Goal: Navigation & Orientation: Find specific page/section

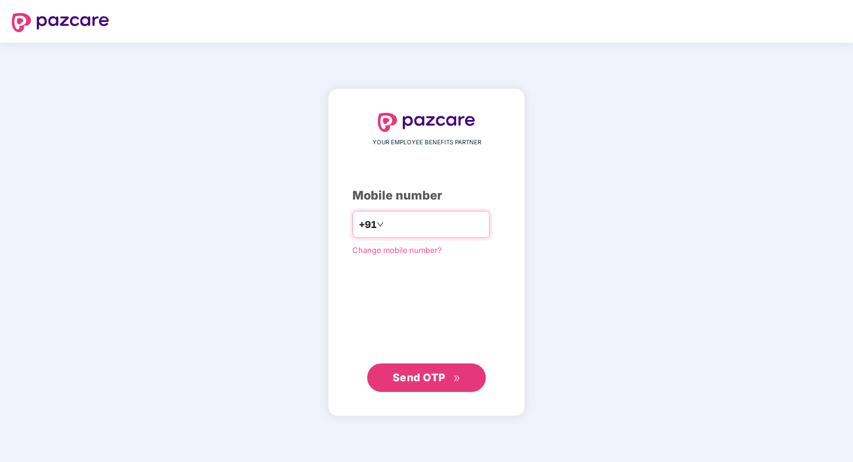
click at [451, 225] on input "number" at bounding box center [434, 224] width 97 height 19
type input "**********"
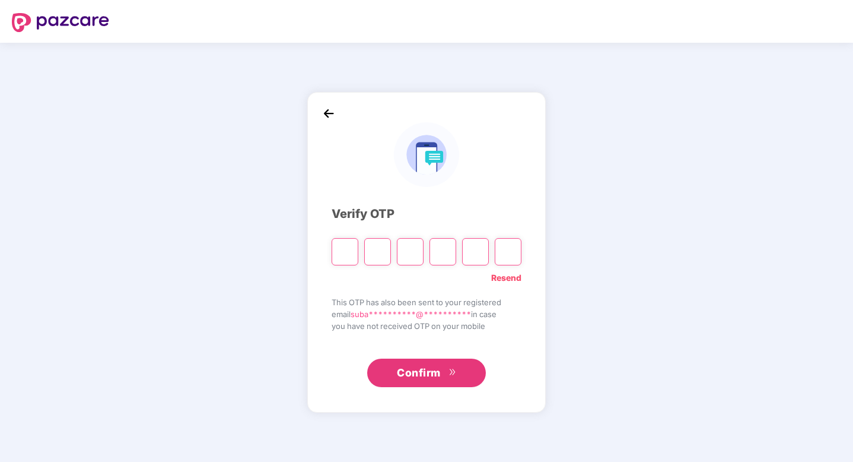
type input "*"
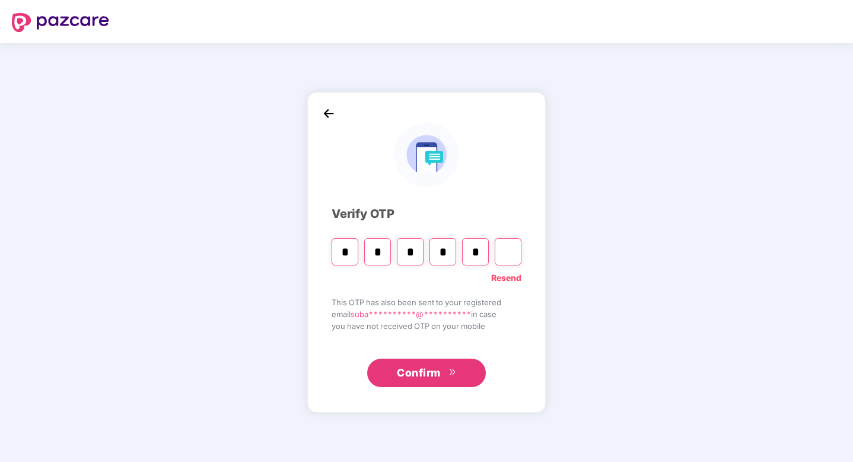
type input "*"
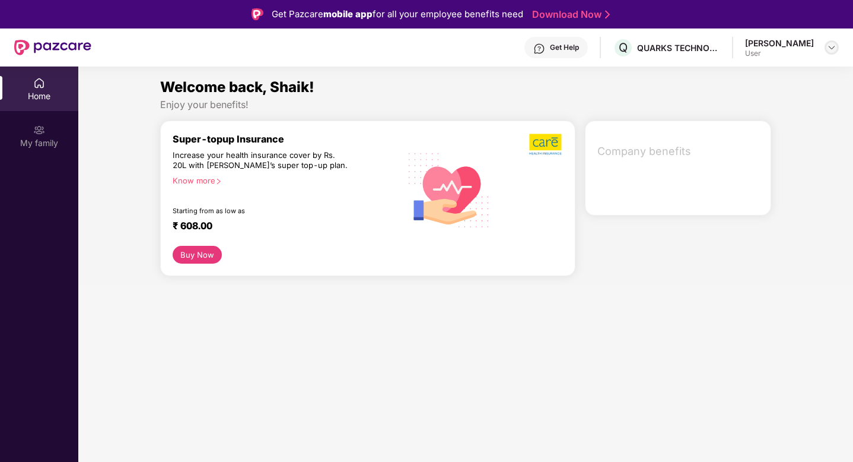
click at [834, 47] on img at bounding box center [831, 47] width 9 height 9
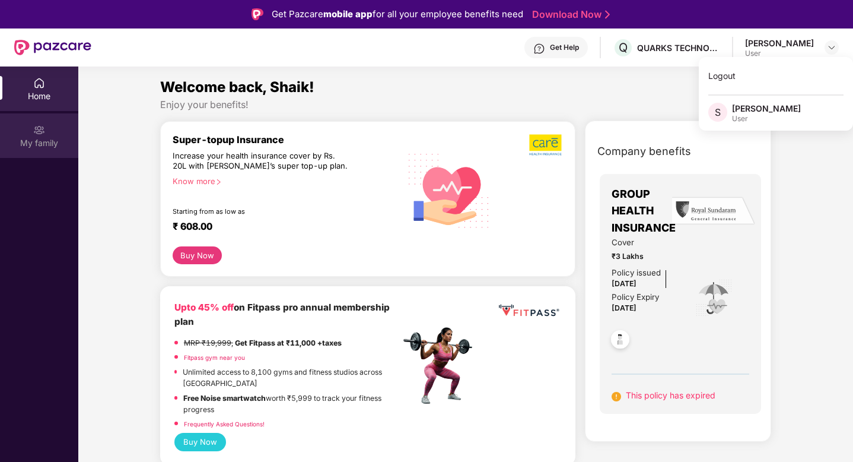
click at [50, 146] on div "My family" at bounding box center [39, 143] width 78 height 12
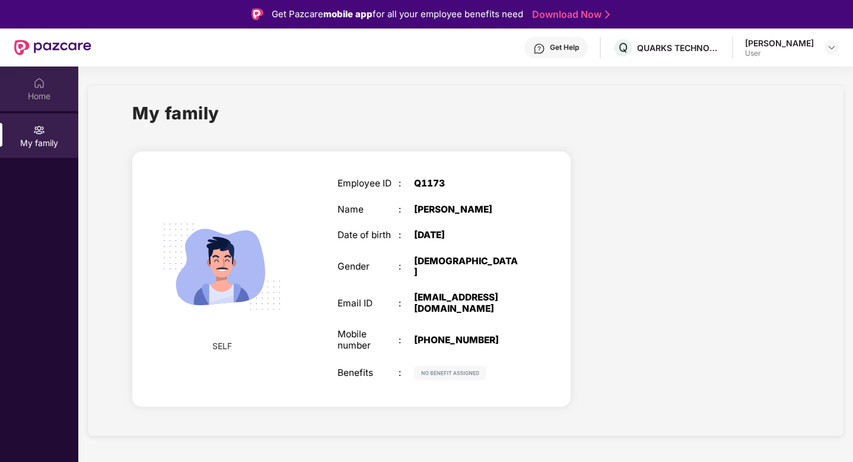
click at [37, 78] on img at bounding box center [39, 83] width 12 height 12
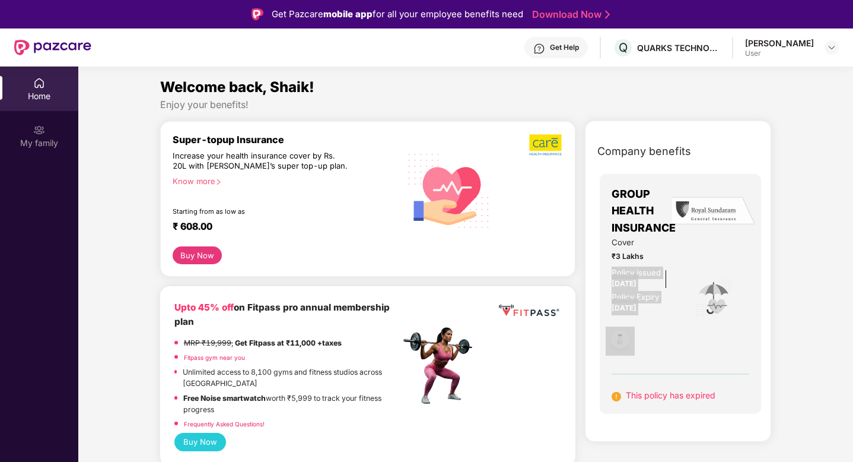
drag, startPoint x: 605, startPoint y: 275, endPoint x: 659, endPoint y: 317, distance: 68.0
click at [659, 317] on div "GROUP HEALTH INSURANCE Cover ₹3 Lakhs Policy issued [DATE] Policy Expiry [DATE]…" at bounding box center [681, 294] width 162 height 240
click at [693, 365] on div "GROUP HEALTH INSURANCE Cover ₹3 Lakhs Policy issued [DATE] Policy Expiry [DATE]…" at bounding box center [681, 294] width 138 height 216
